Goal: Communication & Community: Answer question/provide support

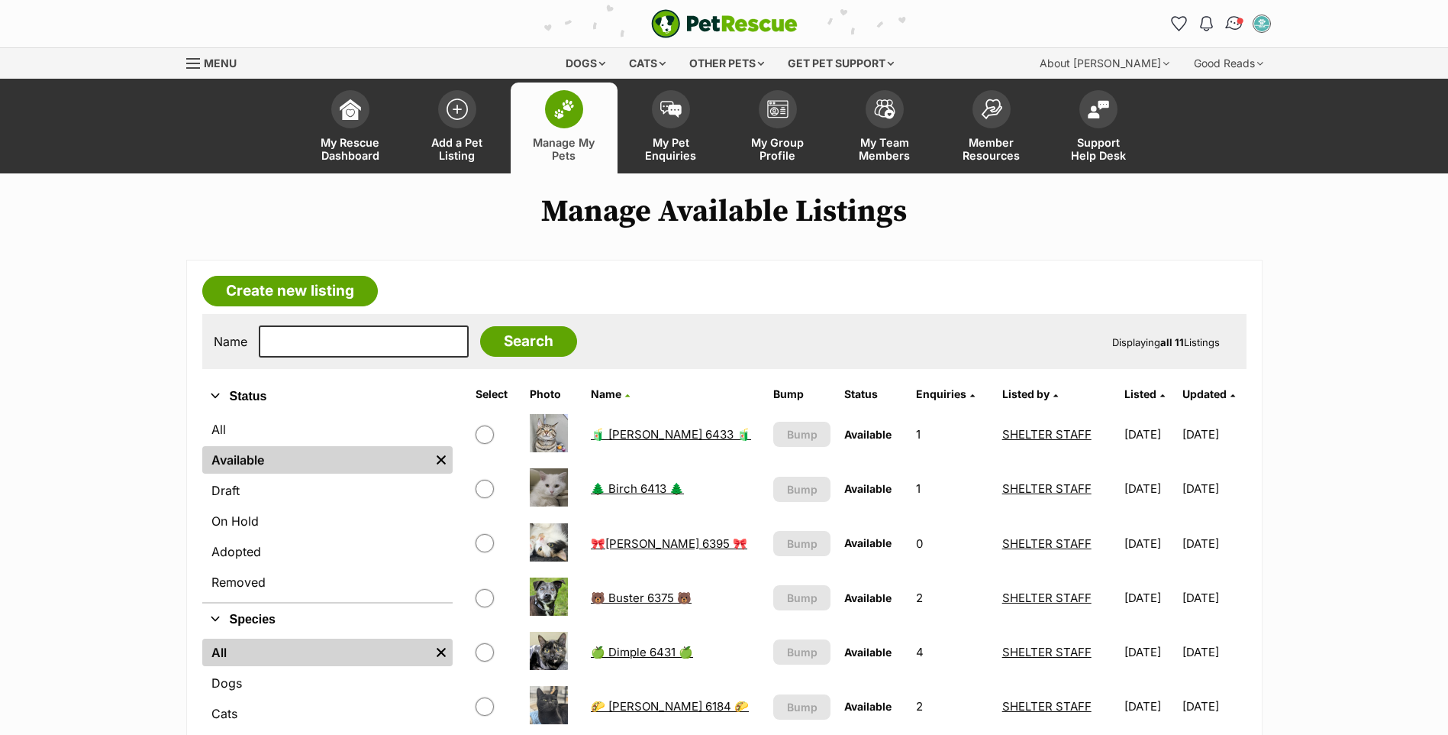
click at [1233, 28] on img "Conversations" at bounding box center [1234, 24] width 21 height 20
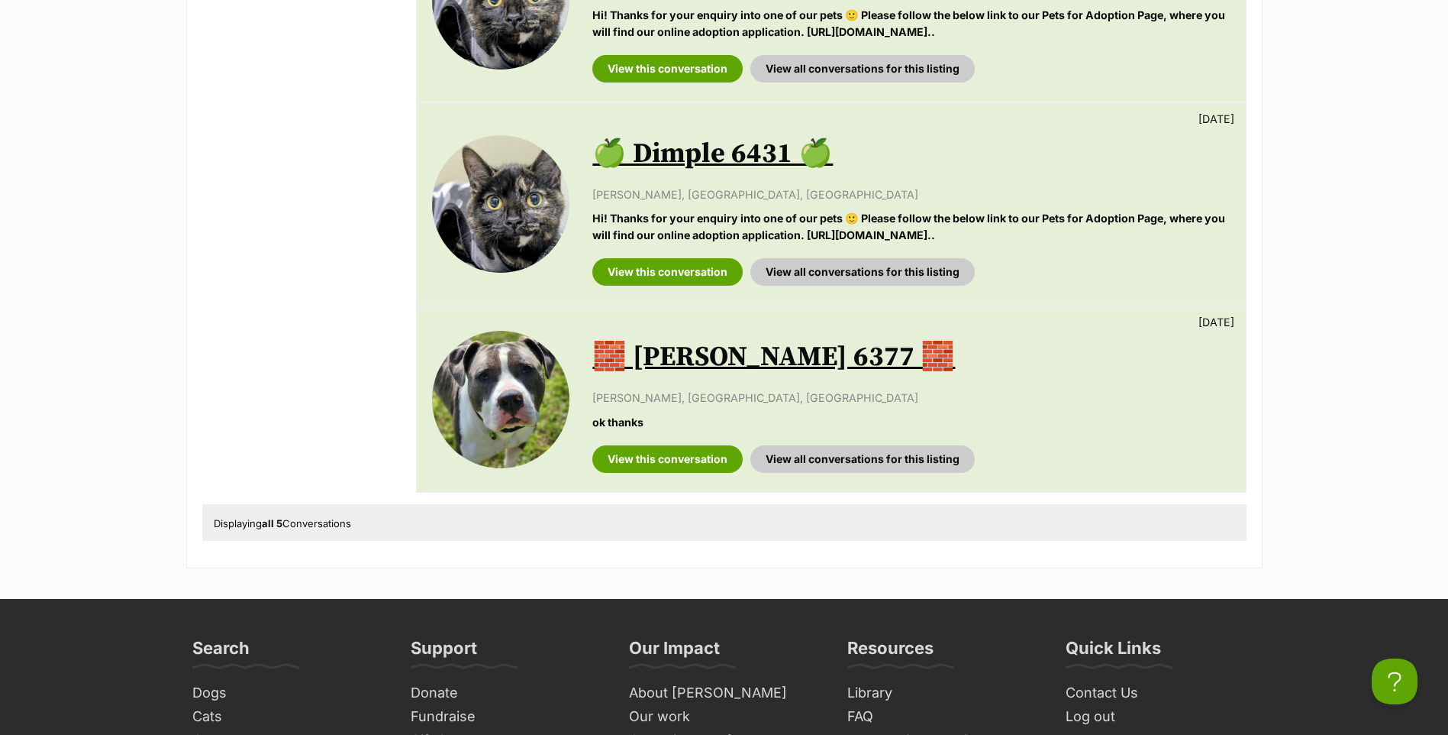
scroll to position [840, 0]
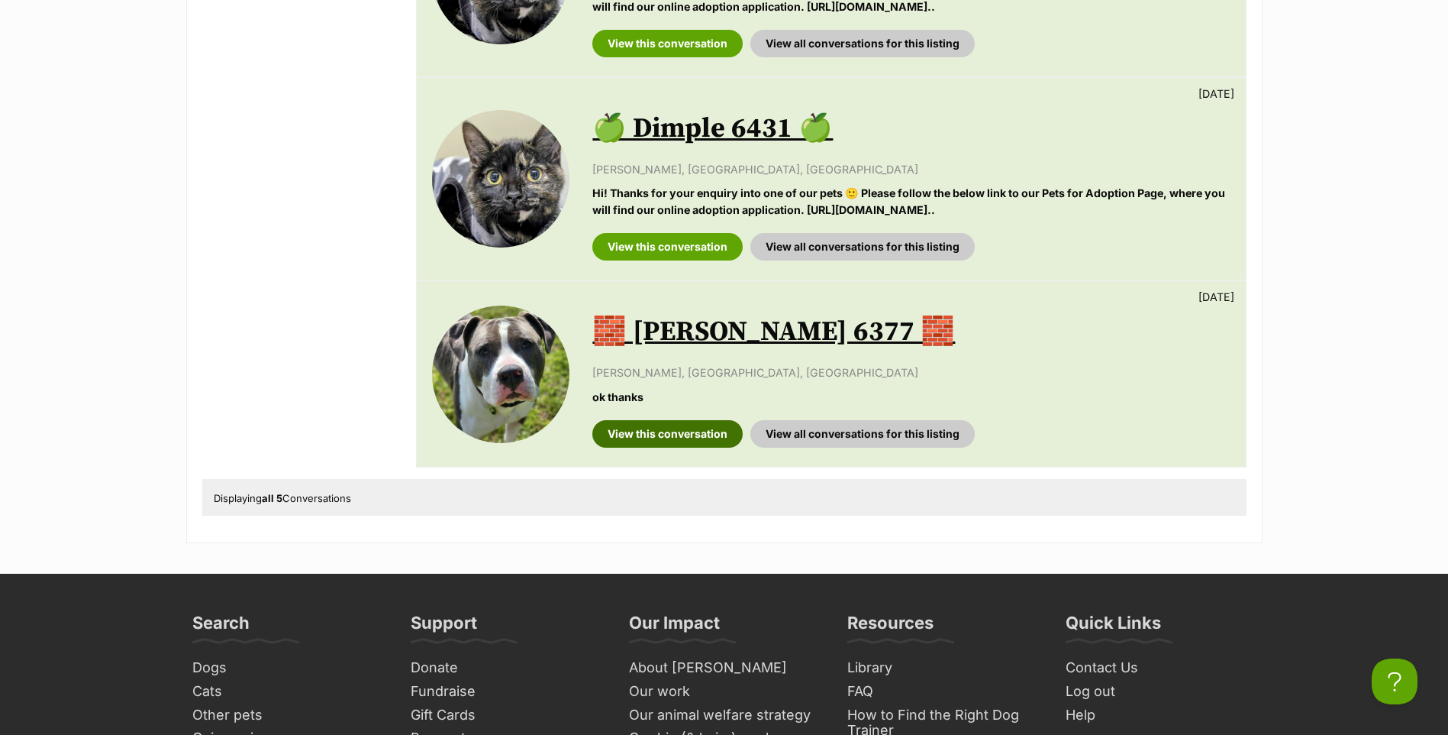
click at [697, 436] on link "View this conversation" at bounding box center [667, 433] width 150 height 27
click at [697, 254] on link "View this conversation" at bounding box center [667, 246] width 150 height 27
click at [667, 47] on link "View this conversation" at bounding box center [667, 43] width 150 height 27
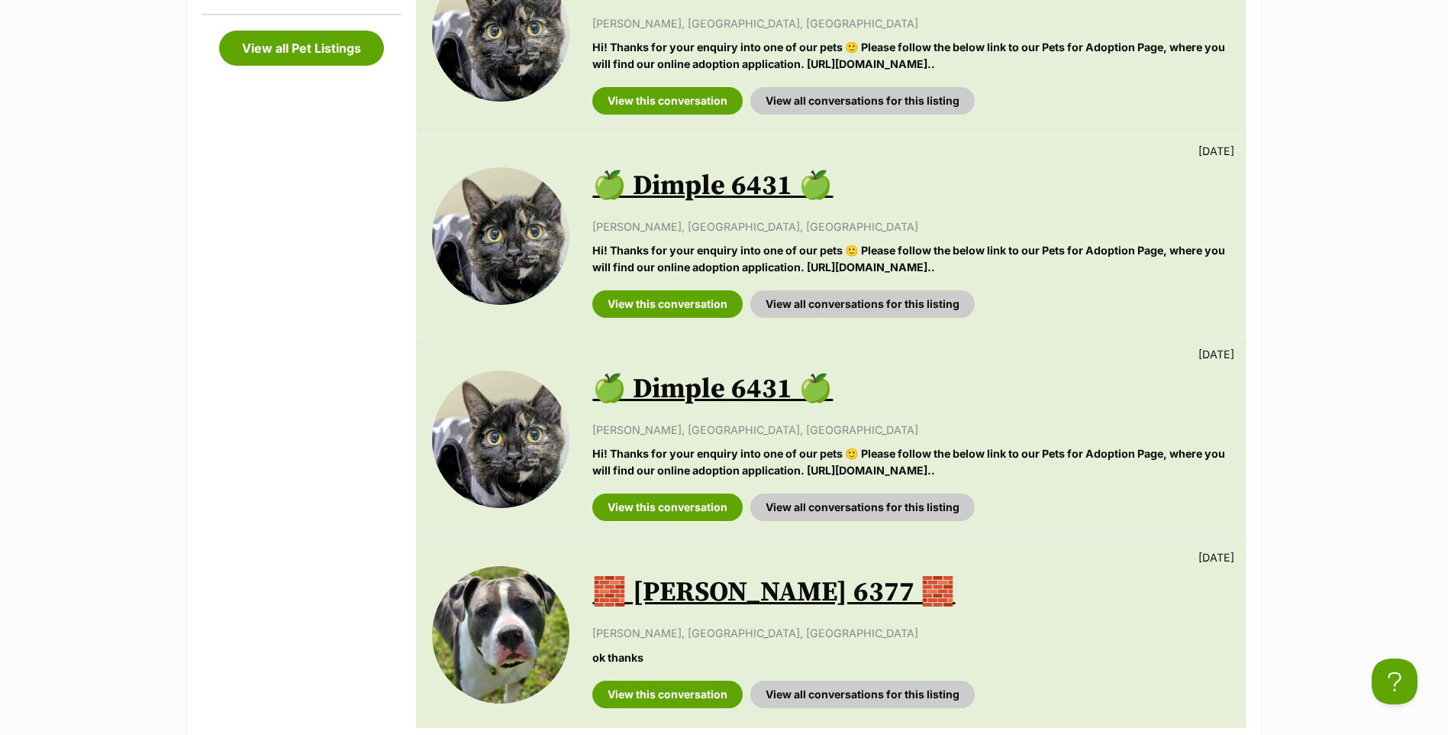
scroll to position [382, 0]
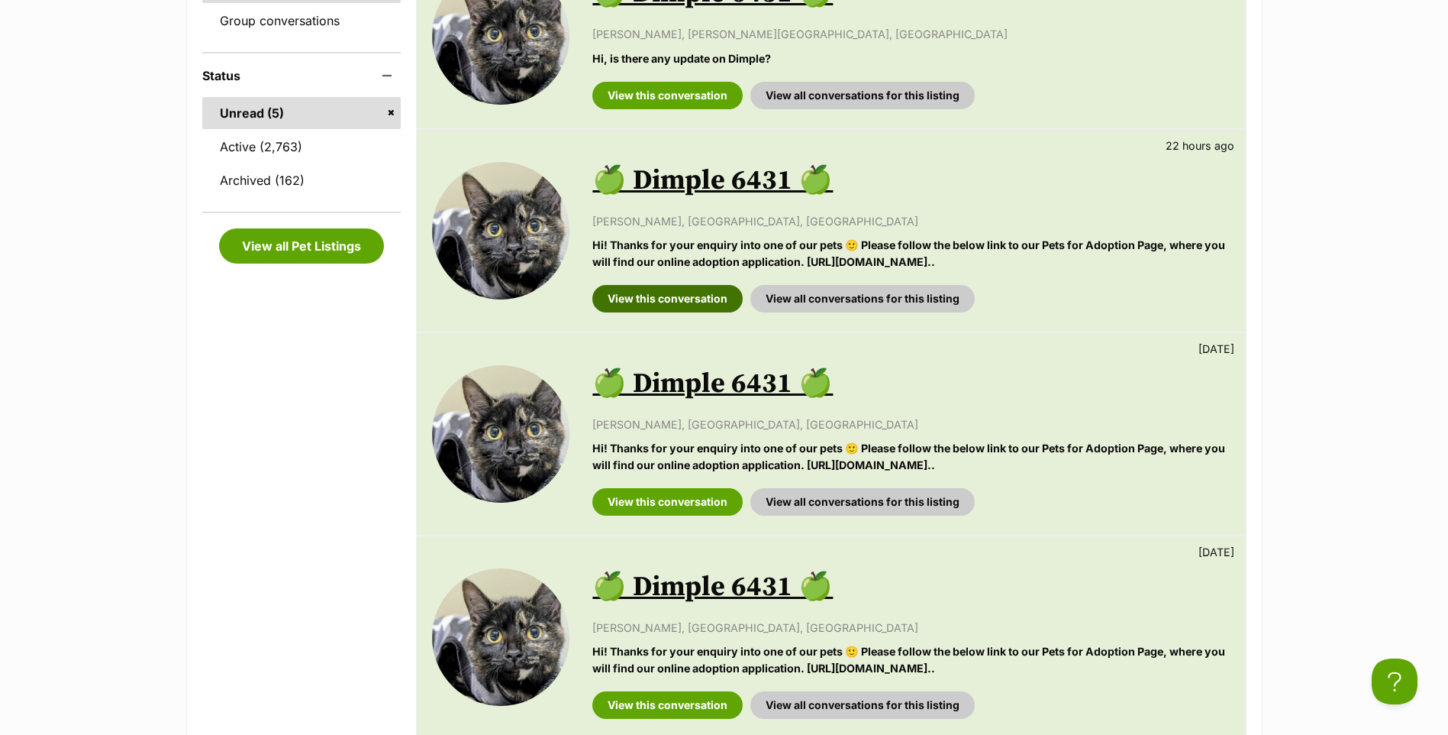
click at [662, 302] on link "View this conversation" at bounding box center [667, 298] width 150 height 27
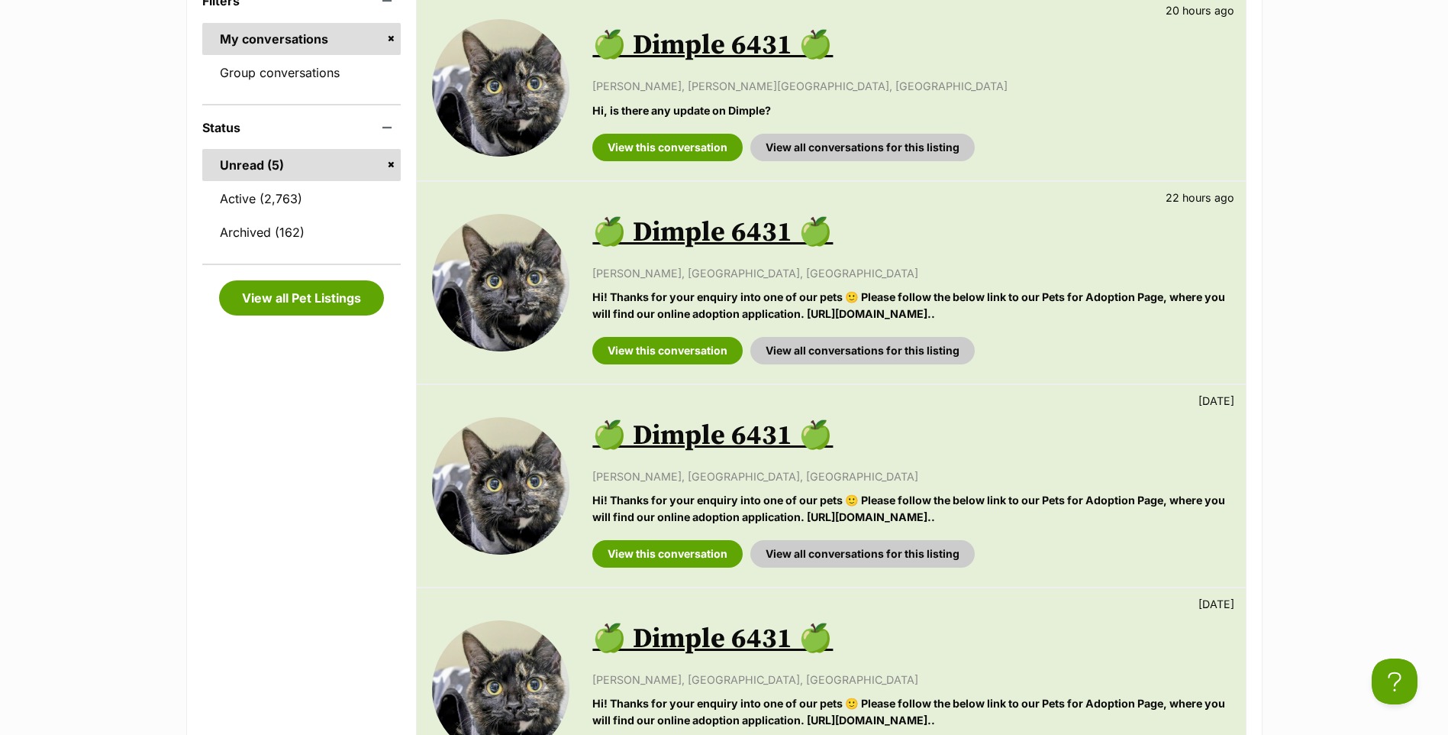
scroll to position [305, 0]
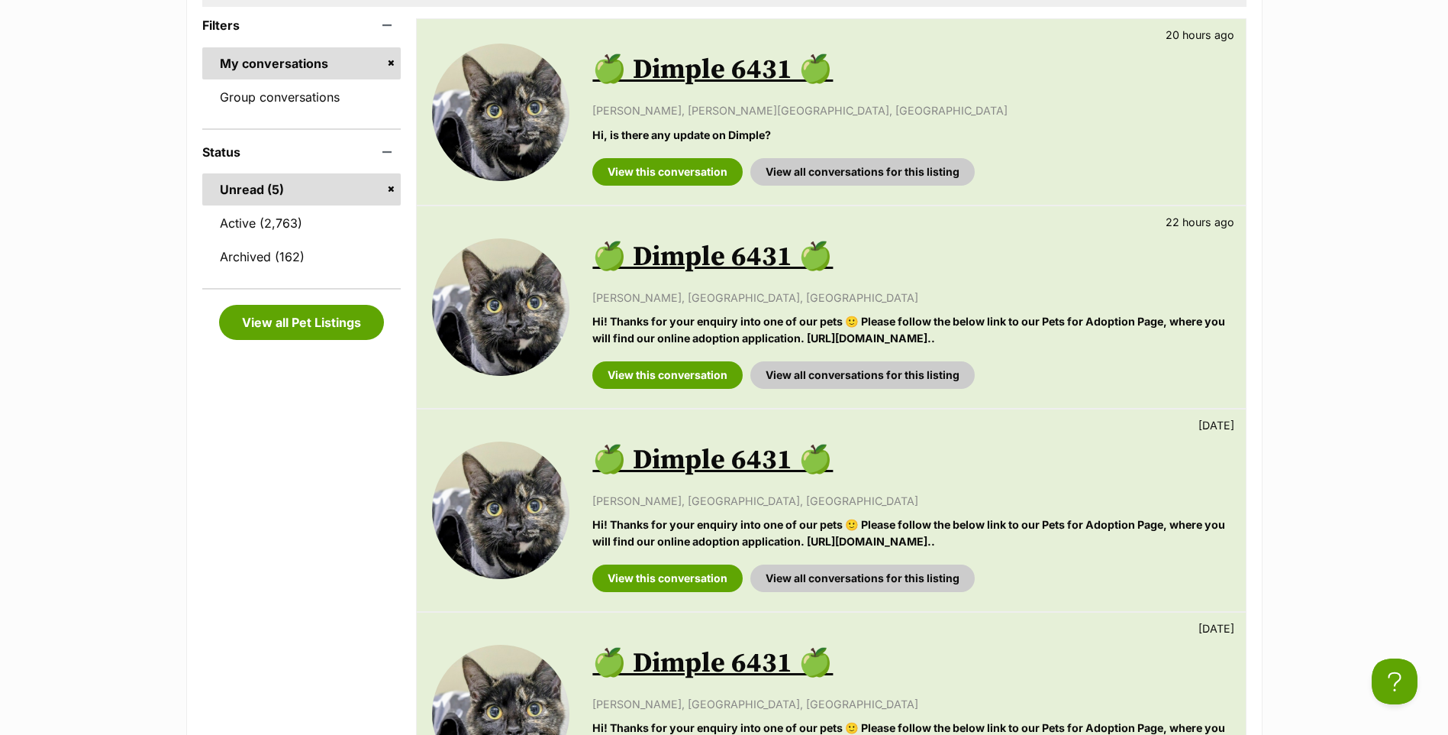
click at [659, 190] on div "Available 🍏 Dimple 6431 🍏 20 hours ago Kim Wilson, Melton South, VIC Hi, is the…" at bounding box center [831, 112] width 828 height 186
click at [647, 175] on link "View this conversation" at bounding box center [667, 171] width 150 height 27
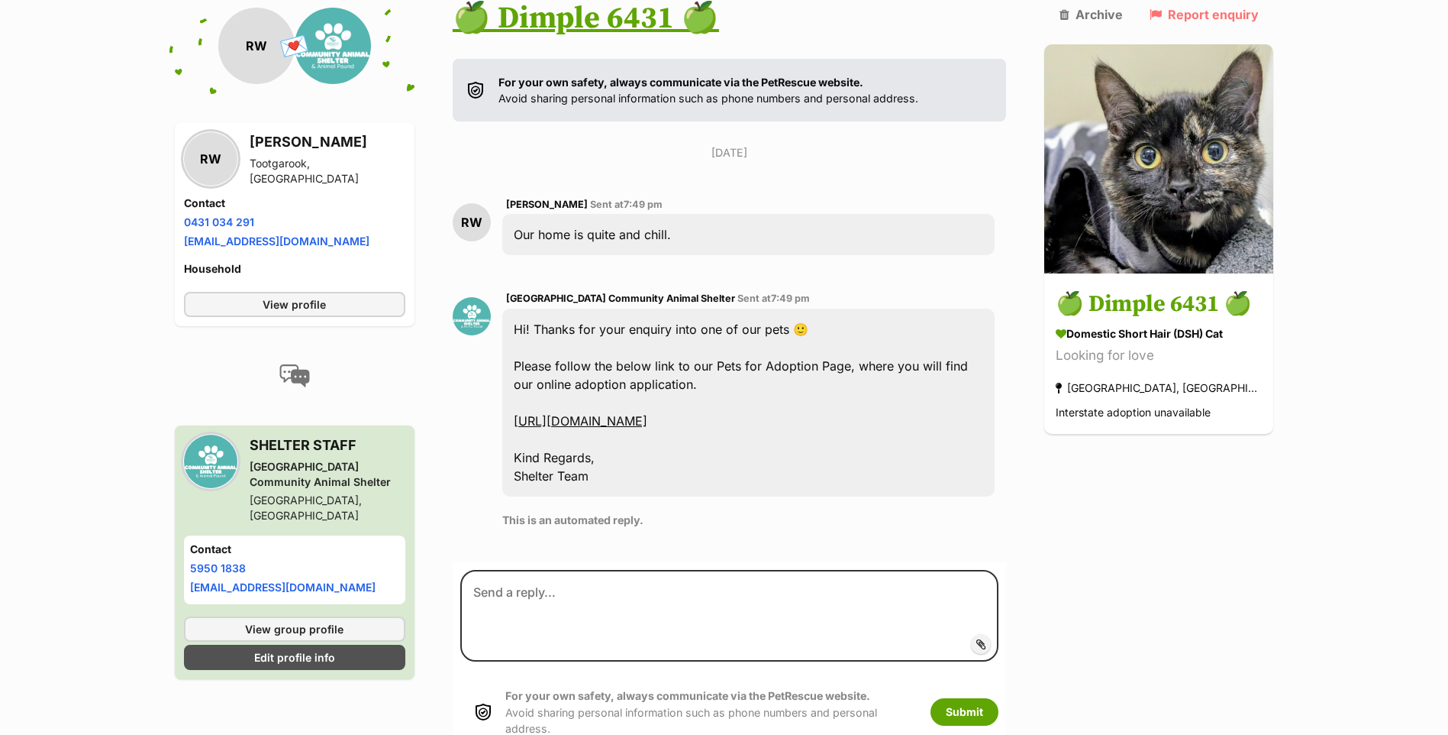
scroll to position [321, 0]
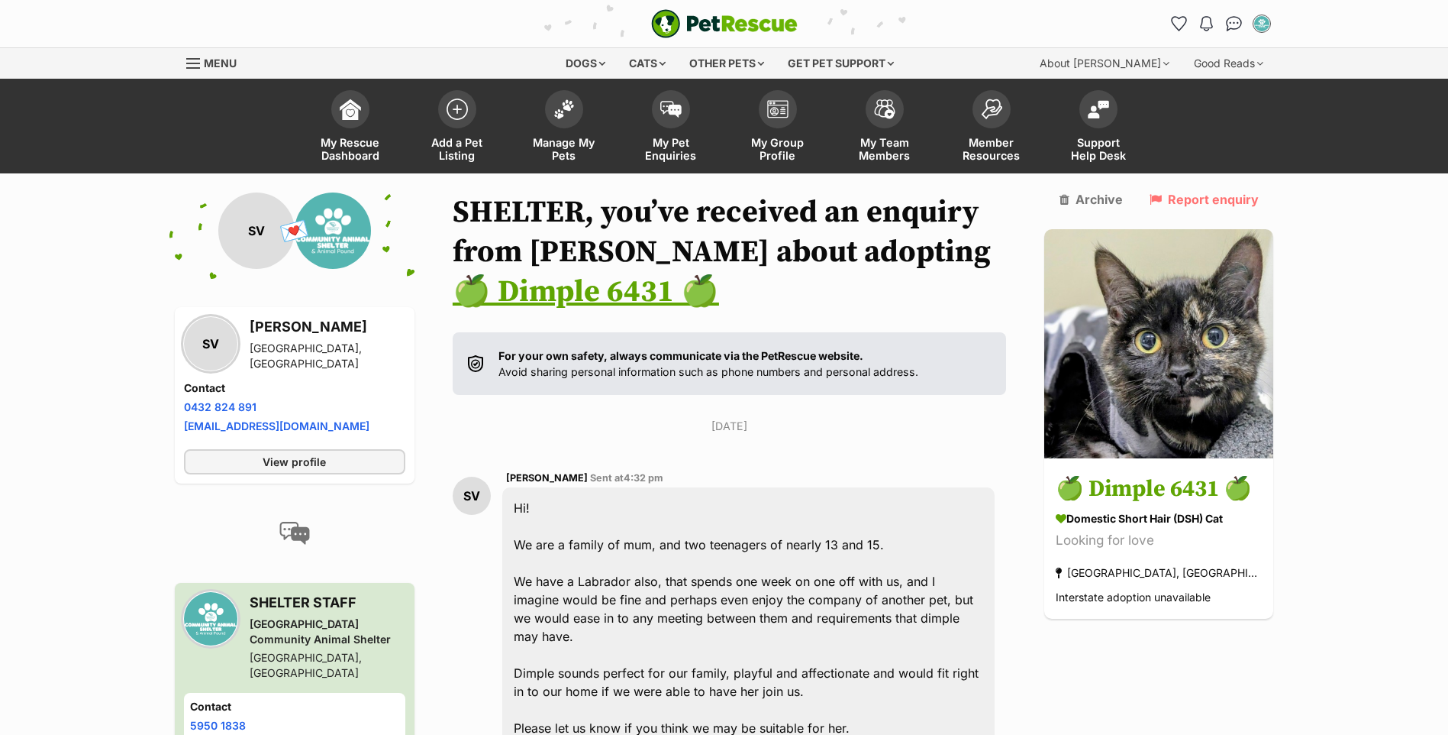
scroll to position [14, 0]
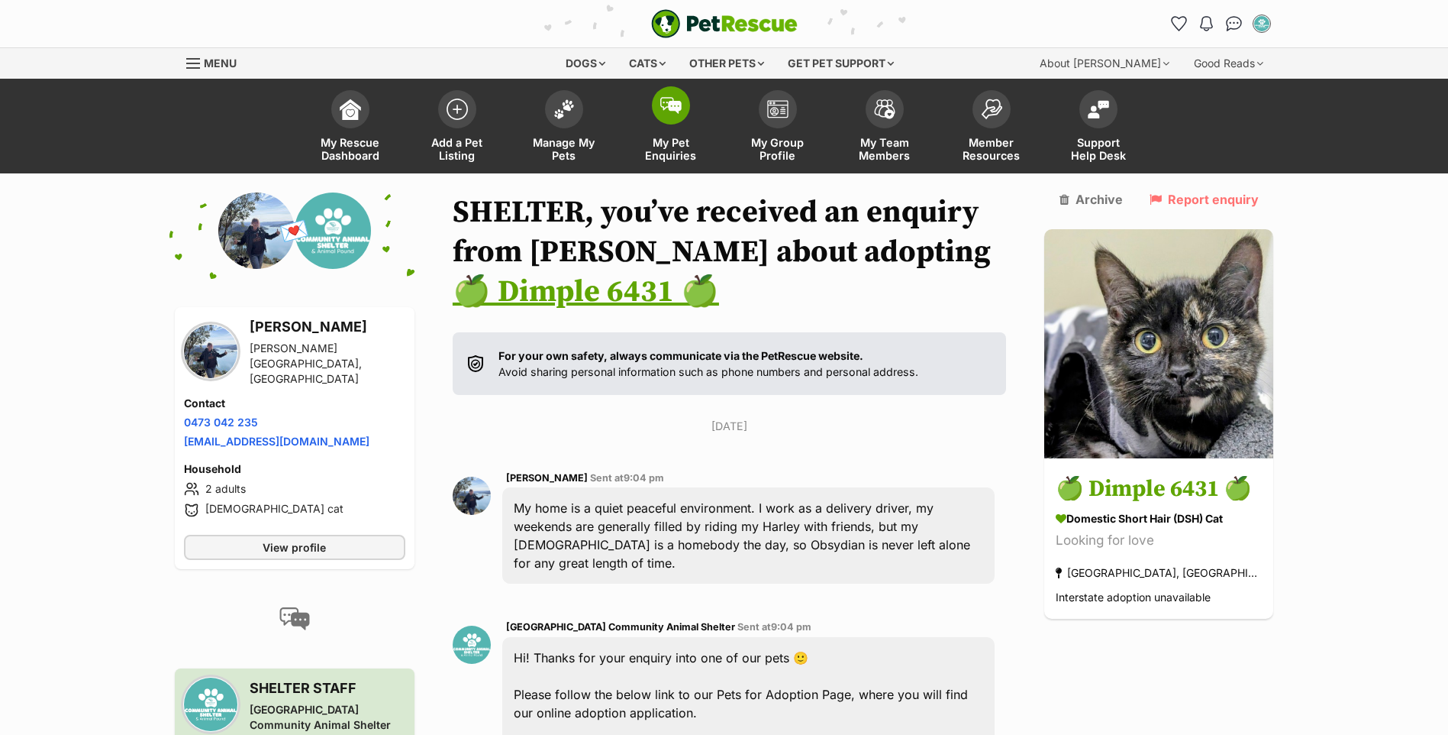
click at [684, 128] on link "My Pet Enquiries" at bounding box center [671, 127] width 107 height 91
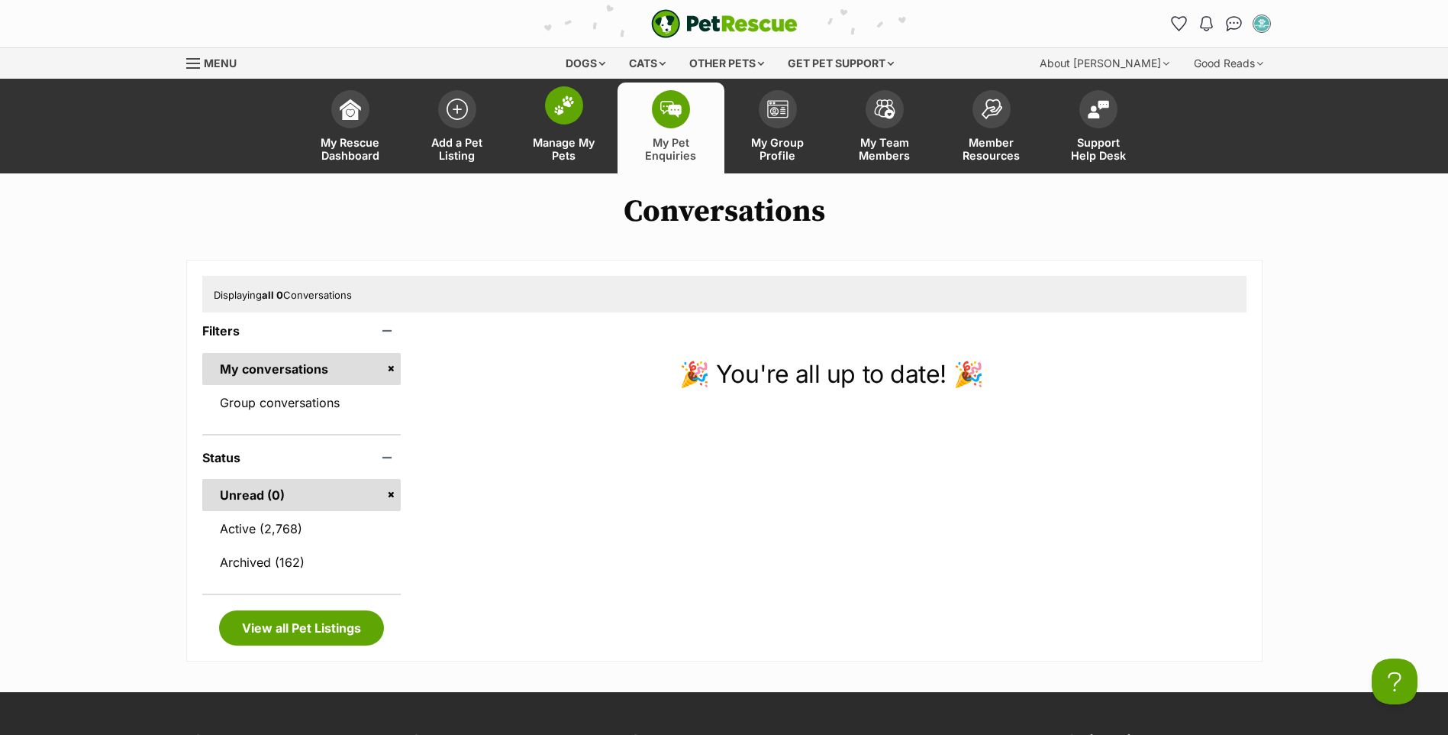
click at [596, 140] on span "Manage My Pets" at bounding box center [564, 149] width 69 height 26
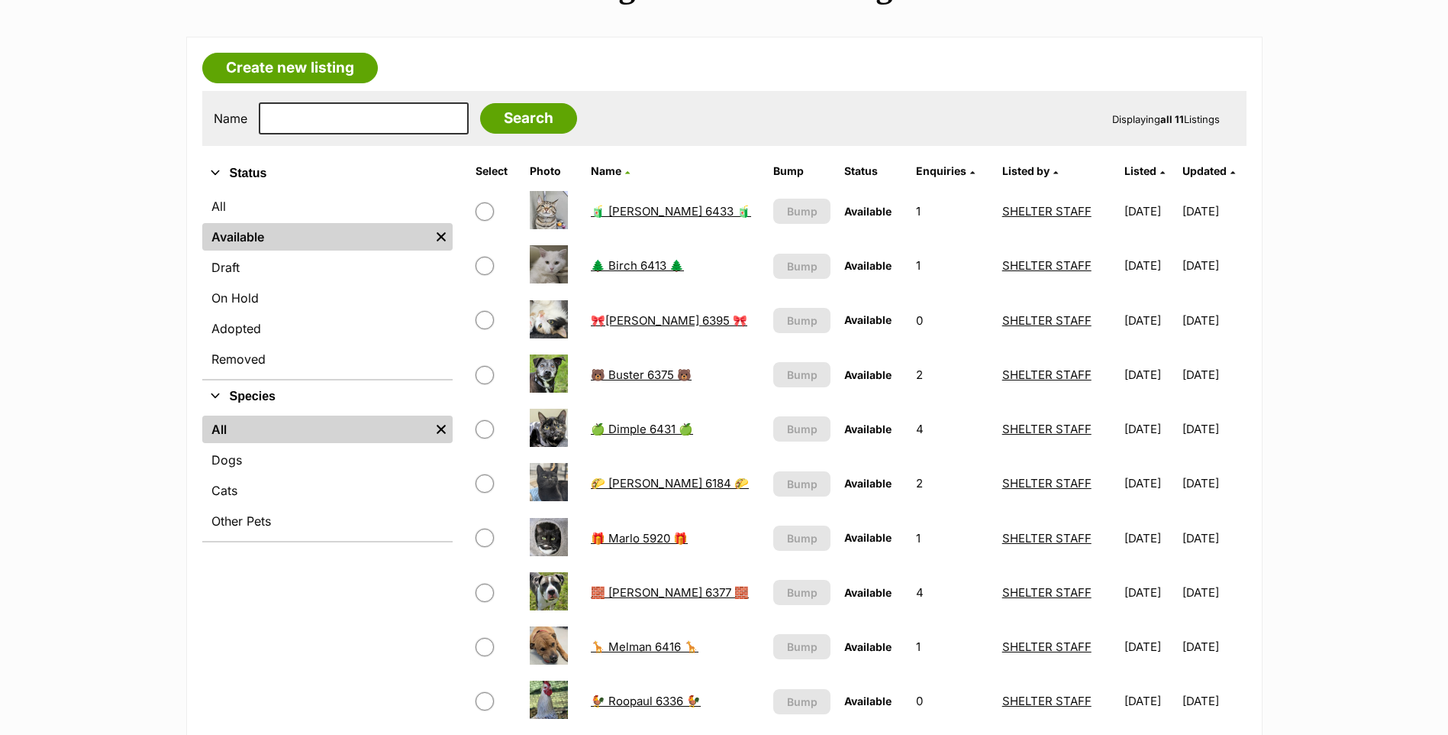
scroll to position [229, 0]
